Goal: Task Accomplishment & Management: Manage account settings

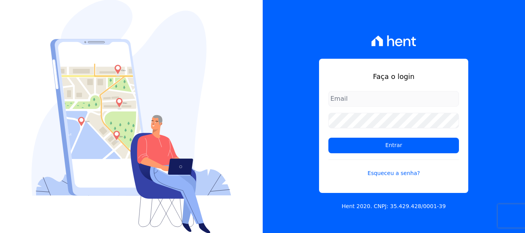
click at [363, 98] on input "email" at bounding box center [393, 99] width 131 height 16
type input "lorena@h2urbanismo.com.br"
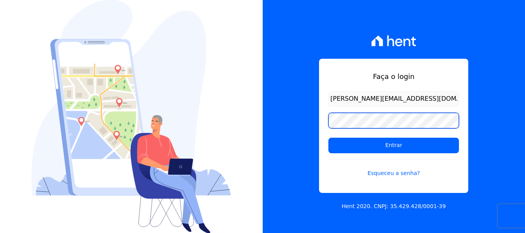
click at [328, 138] on input "Entrar" at bounding box center [393, 146] width 131 height 16
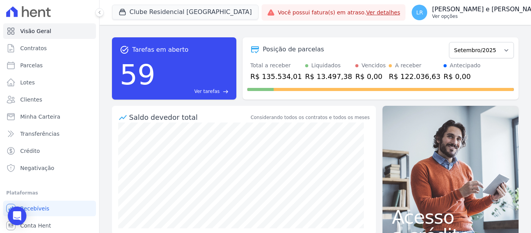
click at [432, 7] on p "[PERSON_NAME] e [PERSON_NAME]" at bounding box center [487, 9] width 111 height 8
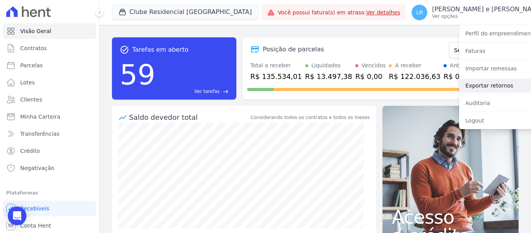
click at [459, 84] on link "Exportar retornos" at bounding box center [508, 86] width 99 height 14
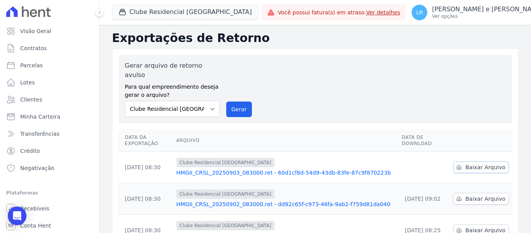
click at [475, 163] on span "Baixar Arquivo" at bounding box center [485, 167] width 40 height 8
click at [453, 13] on p "[PERSON_NAME] e [PERSON_NAME]" at bounding box center [487, 9] width 111 height 8
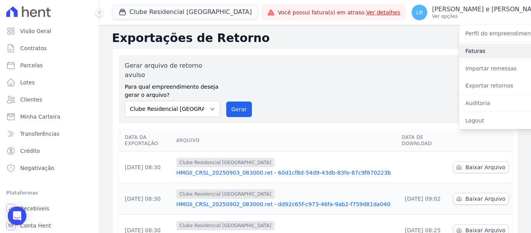
click at [459, 55] on link "Faturas" at bounding box center [508, 51] width 99 height 14
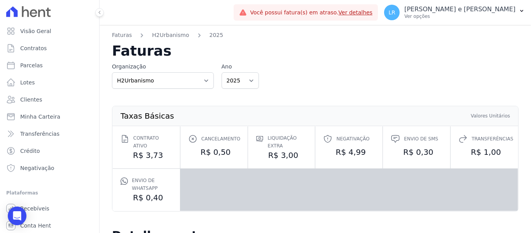
click at [446, 49] on h2 "Faturas" at bounding box center [315, 51] width 407 height 14
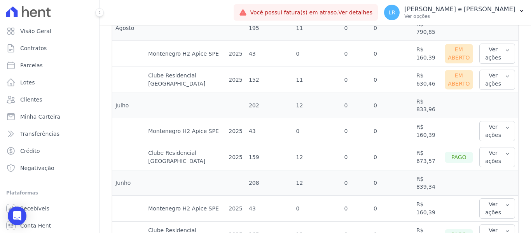
scroll to position [350, 0]
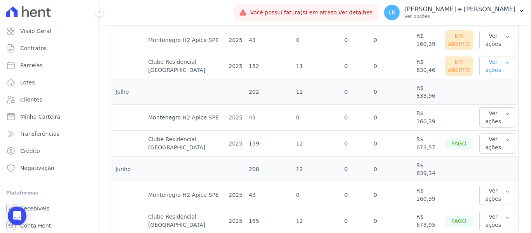
click at [497, 62] on button "Ver ações" at bounding box center [497, 66] width 36 height 20
click at [490, 93] on link "Ver boleto" at bounding box center [511, 91] width 58 height 8
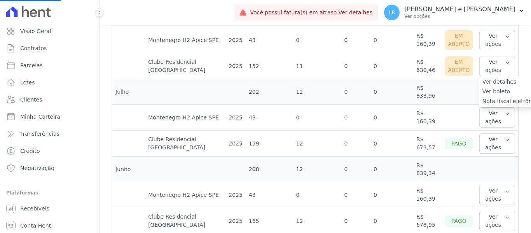
click at [484, 102] on link "Nota fiscal eletrônica" at bounding box center [511, 101] width 58 height 8
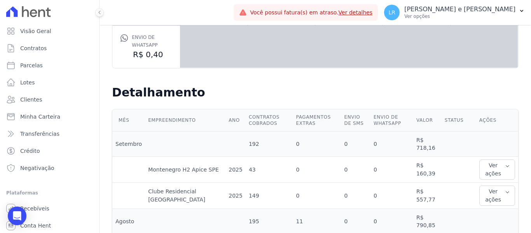
scroll to position [272, 0]
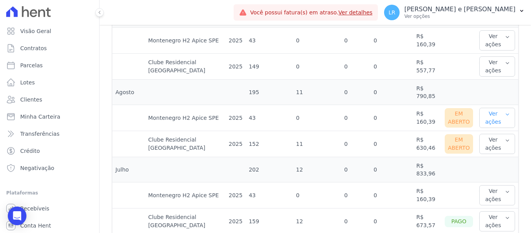
click at [496, 117] on button "Ver ações" at bounding box center [497, 118] width 36 height 20
click at [492, 144] on link "Ver boleto" at bounding box center [511, 143] width 58 height 8
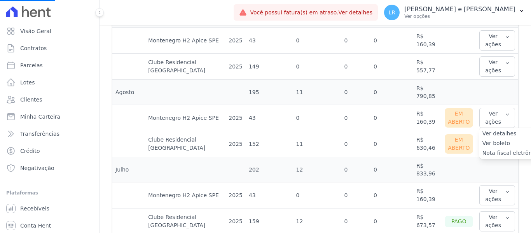
click at [490, 153] on link "Nota fiscal eletrônica" at bounding box center [511, 153] width 58 height 8
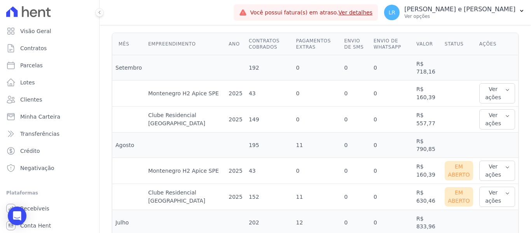
scroll to position [233, 0]
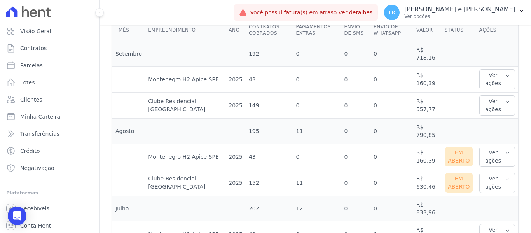
drag, startPoint x: 279, startPoint y: 76, endPoint x: 375, endPoint y: 79, distance: 96.0
click at [375, 79] on tr "Montenegro H2 Apice SPE 2025 43 0 0 0 R$ 160,39 Ver ações Ver detalhes" at bounding box center [315, 79] width 406 height 26
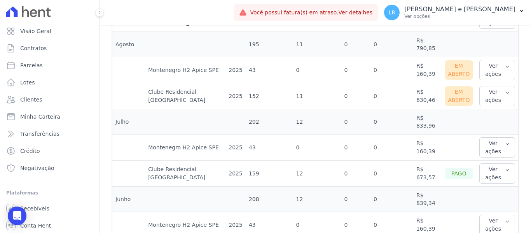
scroll to position [311, 0]
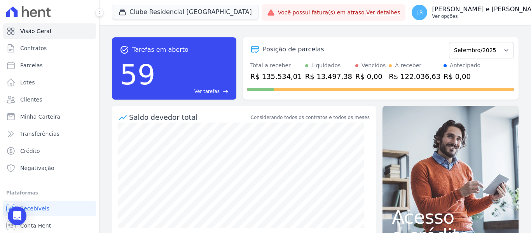
click at [443, 2] on button "LR [PERSON_NAME] e [PERSON_NAME] Ver opções" at bounding box center [481, 13] width 153 height 22
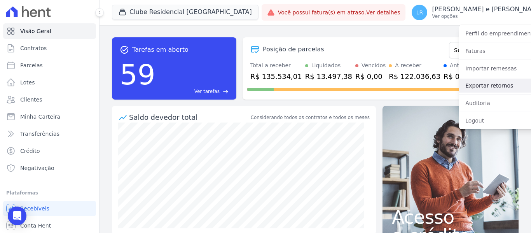
click at [459, 87] on link "Exportar retornos" at bounding box center [508, 86] width 99 height 14
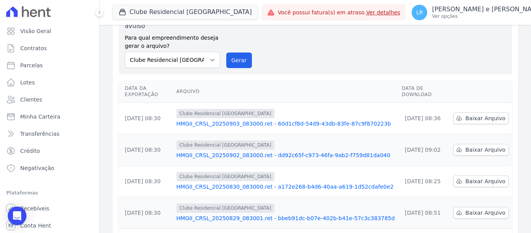
scroll to position [39, 0]
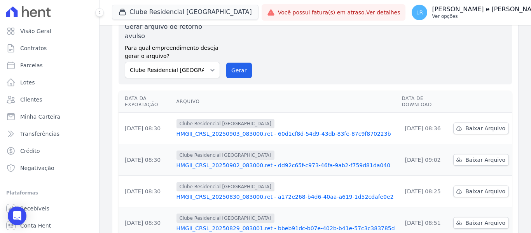
click at [432, 13] on p "Ver opções" at bounding box center [487, 16] width 111 height 6
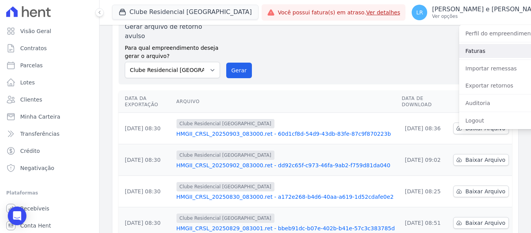
click at [459, 52] on link "Faturas" at bounding box center [508, 51] width 99 height 14
click at [489, 49] on link "Faturas" at bounding box center [508, 51] width 99 height 14
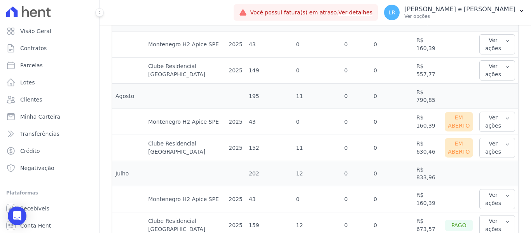
scroll to position [272, 0]
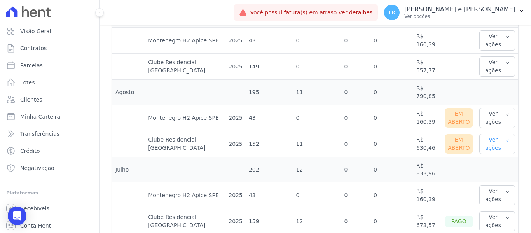
click at [487, 143] on button "Ver ações" at bounding box center [497, 144] width 36 height 20
click at [484, 168] on link "Ver boleto" at bounding box center [511, 169] width 58 height 8
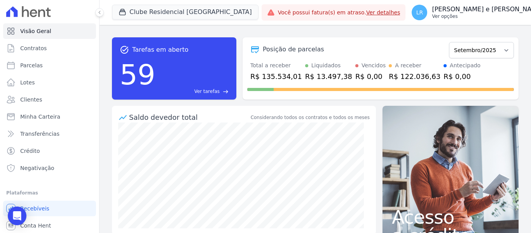
click at [432, 13] on p "[PERSON_NAME] e [PERSON_NAME]" at bounding box center [487, 9] width 111 height 8
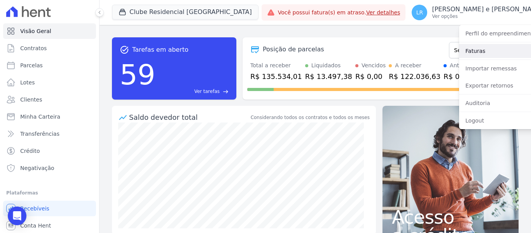
click at [459, 55] on link "Faturas" at bounding box center [508, 51] width 99 height 14
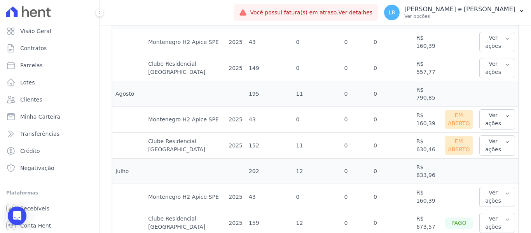
scroll to position [285, 0]
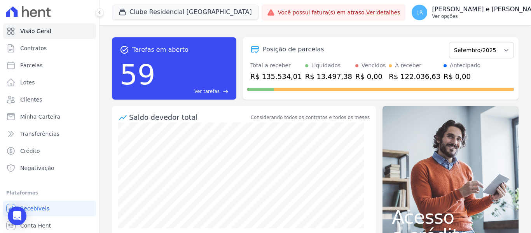
click at [436, 9] on p "[PERSON_NAME] e [PERSON_NAME]" at bounding box center [487, 9] width 111 height 8
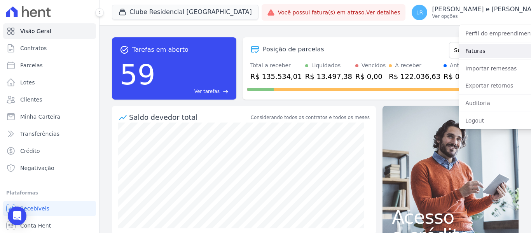
click at [459, 48] on link "Faturas" at bounding box center [508, 51] width 99 height 14
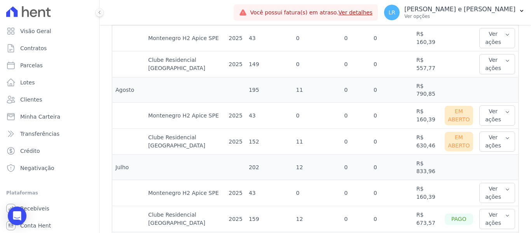
scroll to position [272, 0]
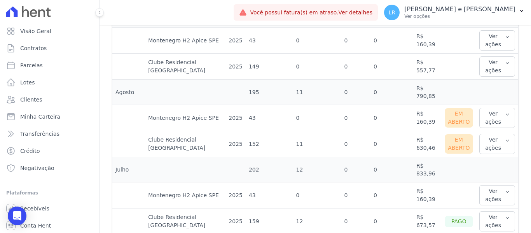
drag, startPoint x: 143, startPoint y: 113, endPoint x: 383, endPoint y: 124, distance: 240.0
click at [383, 124] on tr "Montenegro H2 Apice SPE 2025 43 0 0 0 R$ 160,39 Em [GEOGRAPHIC_DATA] Ver ações …" at bounding box center [315, 118] width 406 height 26
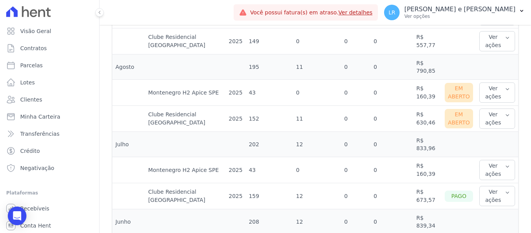
scroll to position [311, 0]
